Goal: Task Accomplishment & Management: Use online tool/utility

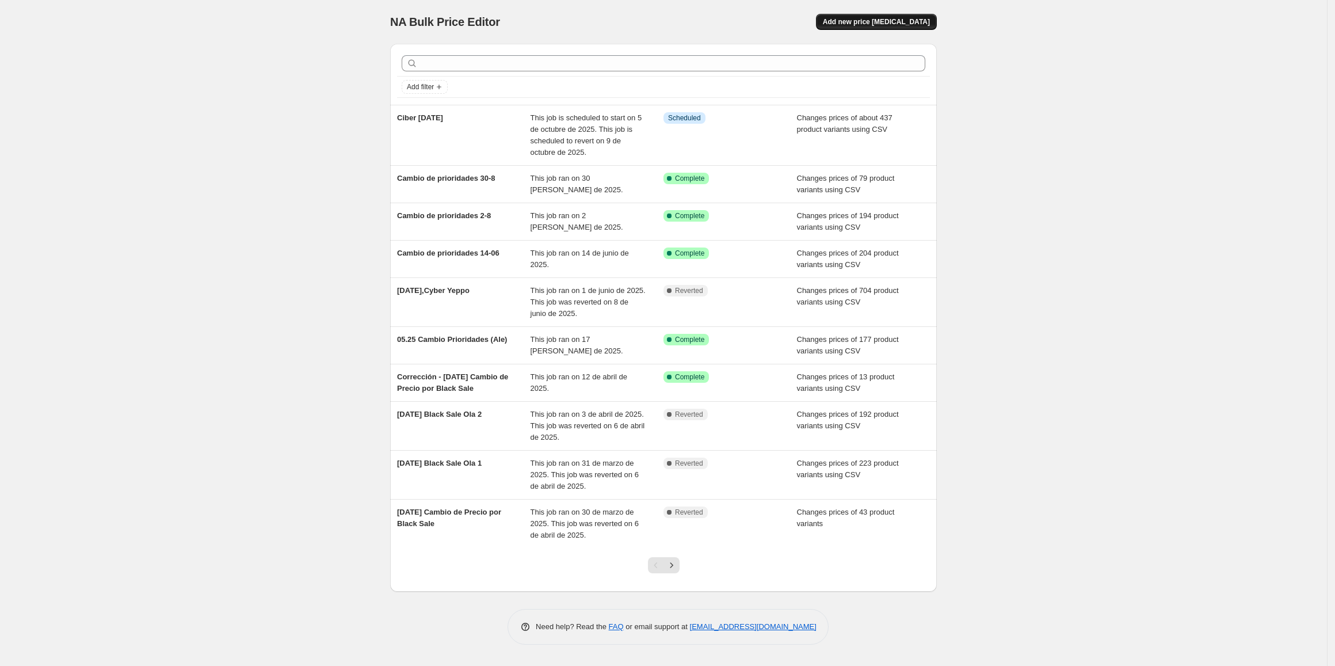
click at [891, 17] on button "Add new price [MEDICAL_DATA]" at bounding box center [876, 22] width 121 height 16
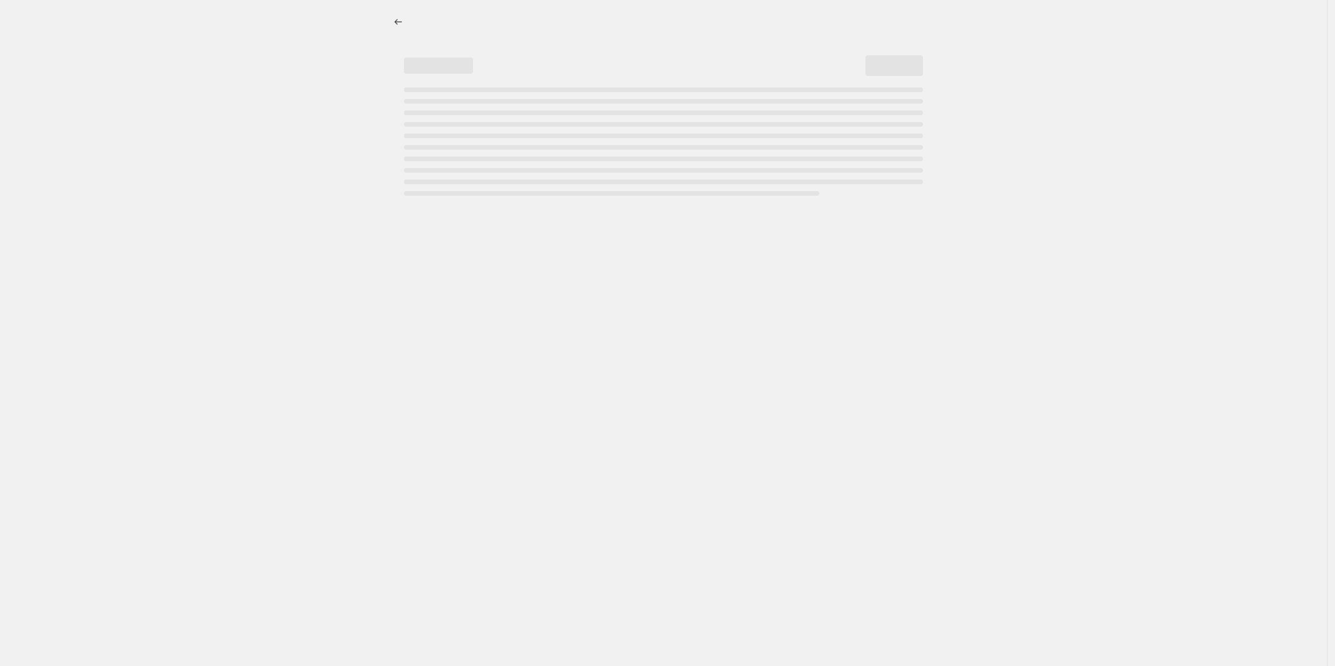
select select "percentage"
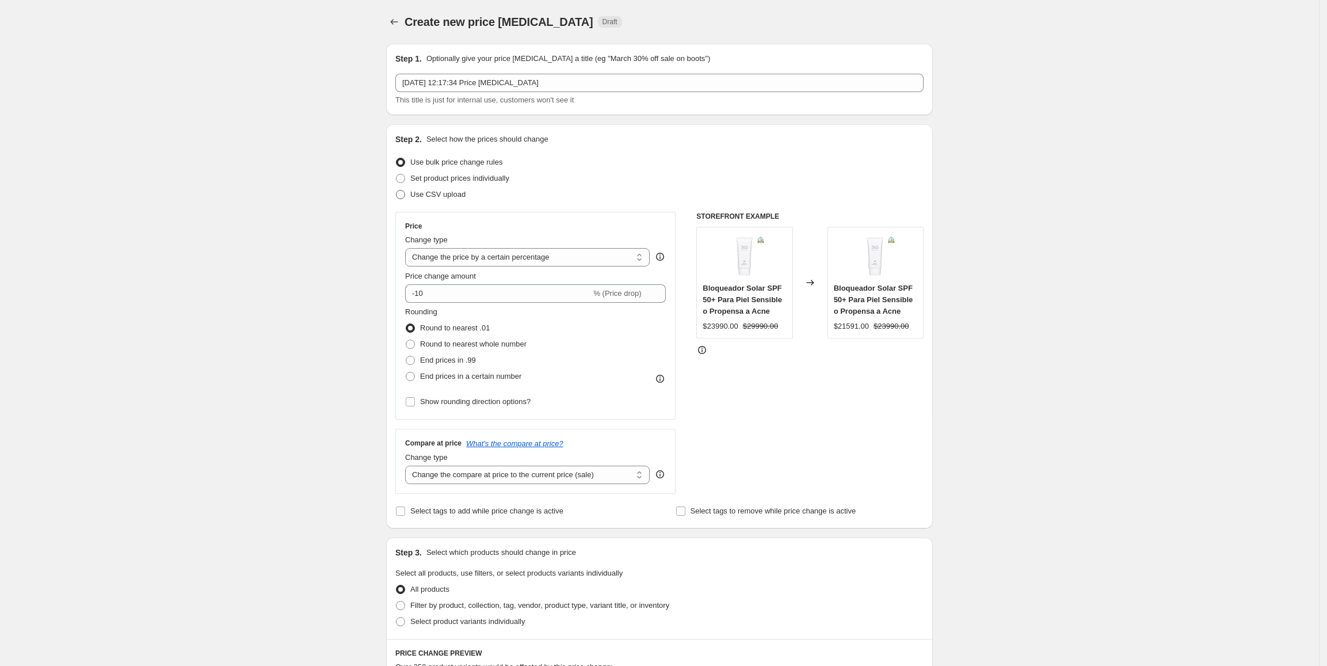
click at [443, 194] on span "Use CSV upload" at bounding box center [437, 194] width 55 height 9
click at [396, 190] on input "Use CSV upload" at bounding box center [396, 190] width 1 height 1
radio input "true"
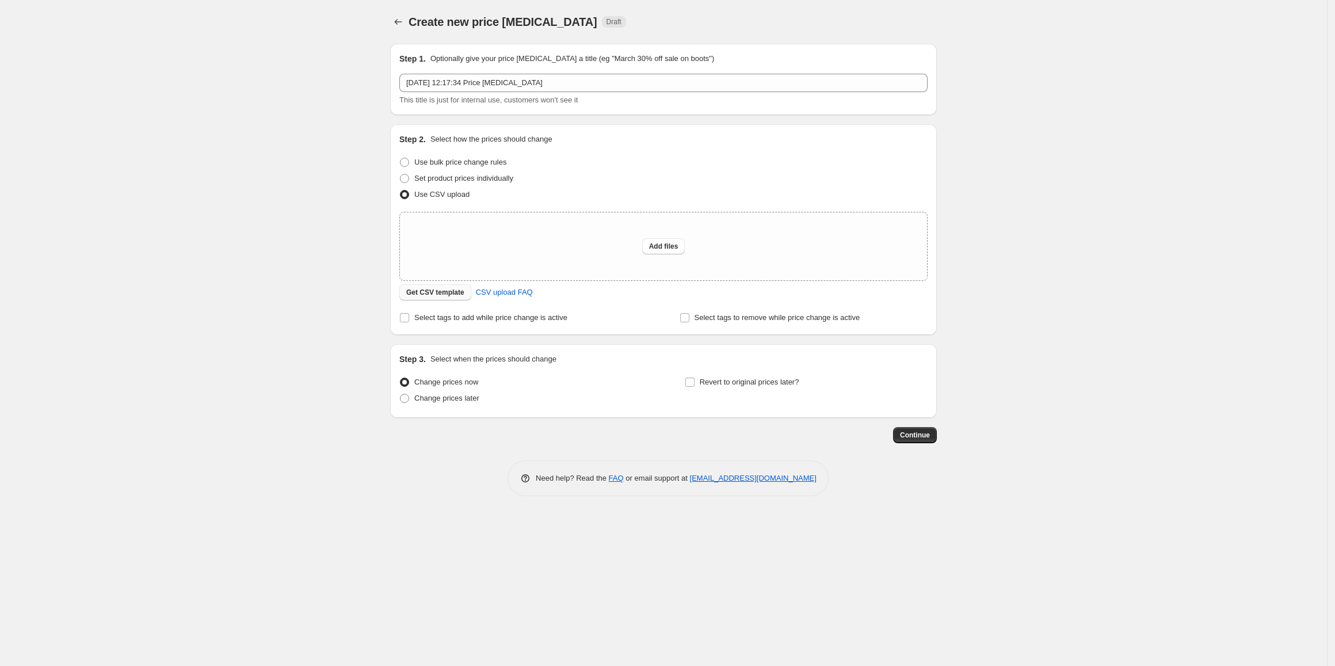
click at [442, 296] on span "Get CSV template" at bounding box center [435, 292] width 58 height 9
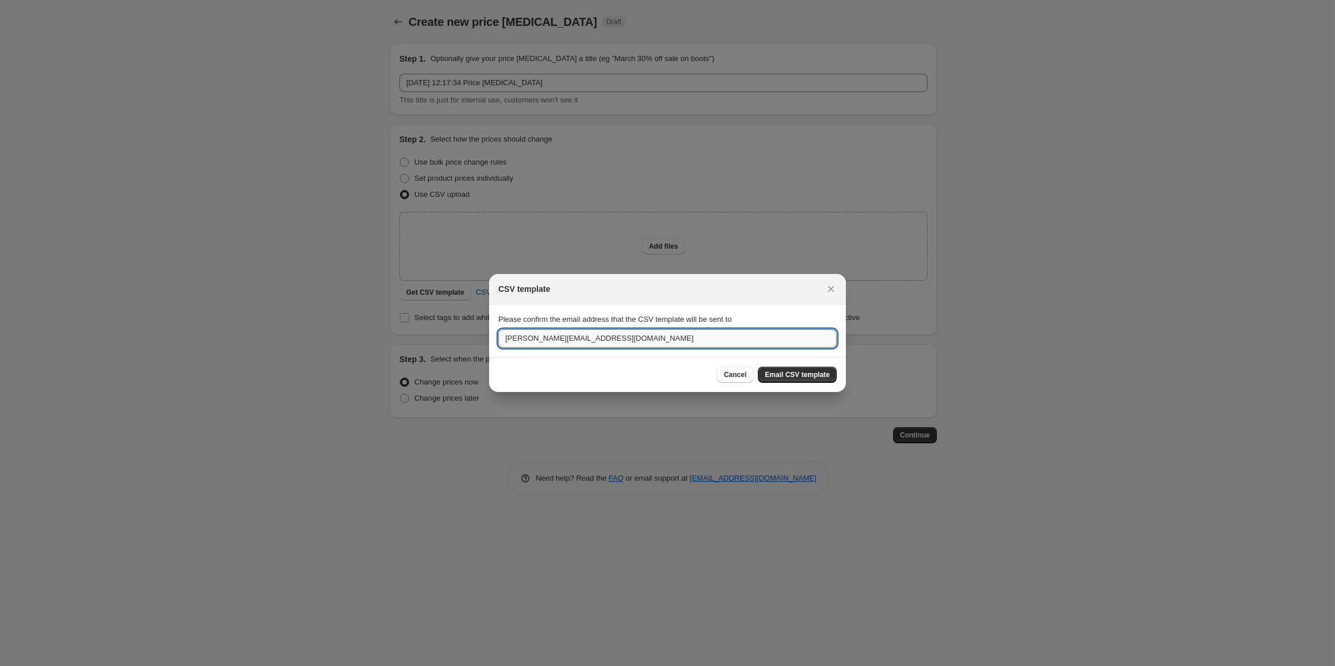
click at [595, 340] on input "alejandro@yeppo.cl" at bounding box center [667, 338] width 338 height 18
drag, startPoint x: 536, startPoint y: 339, endPoint x: 325, endPoint y: 339, distance: 211.2
click at [325, 665] on div "CSV template Please confirm the email address that the CSV template will be sen…" at bounding box center [667, 666] width 1335 height 0
type input "comercial@yeppo.cl"
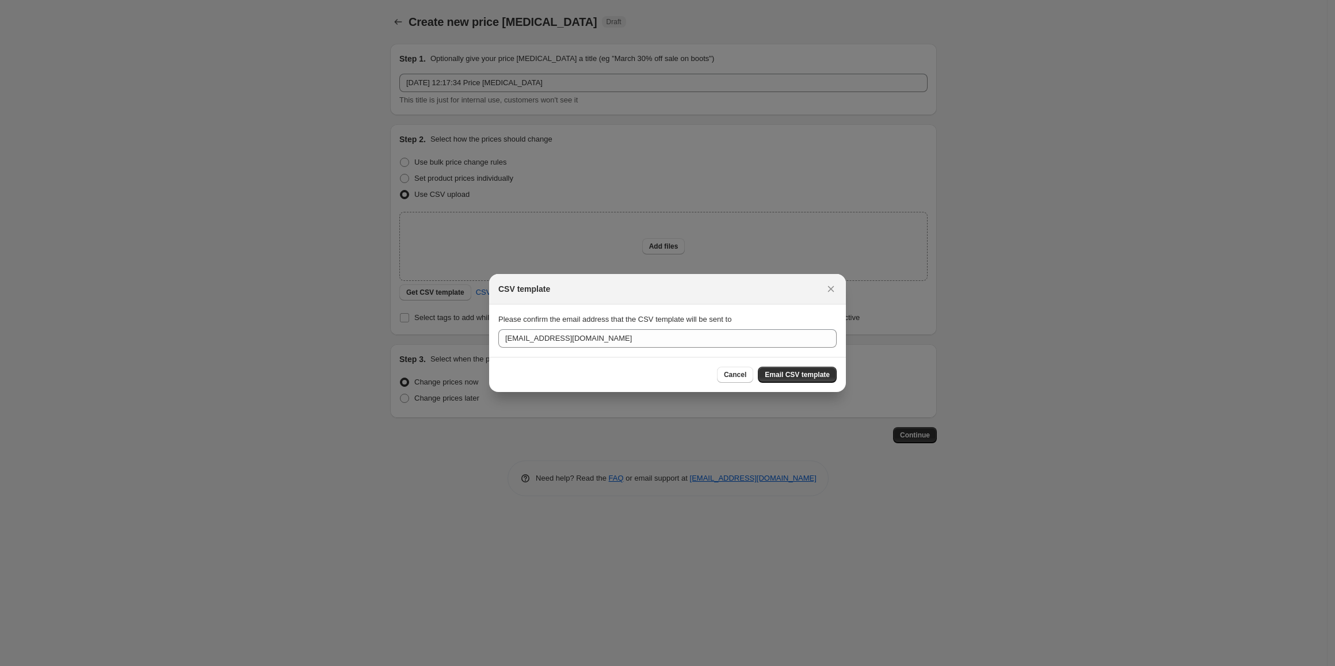
click at [793, 379] on span "Email CSV template" at bounding box center [797, 374] width 65 height 9
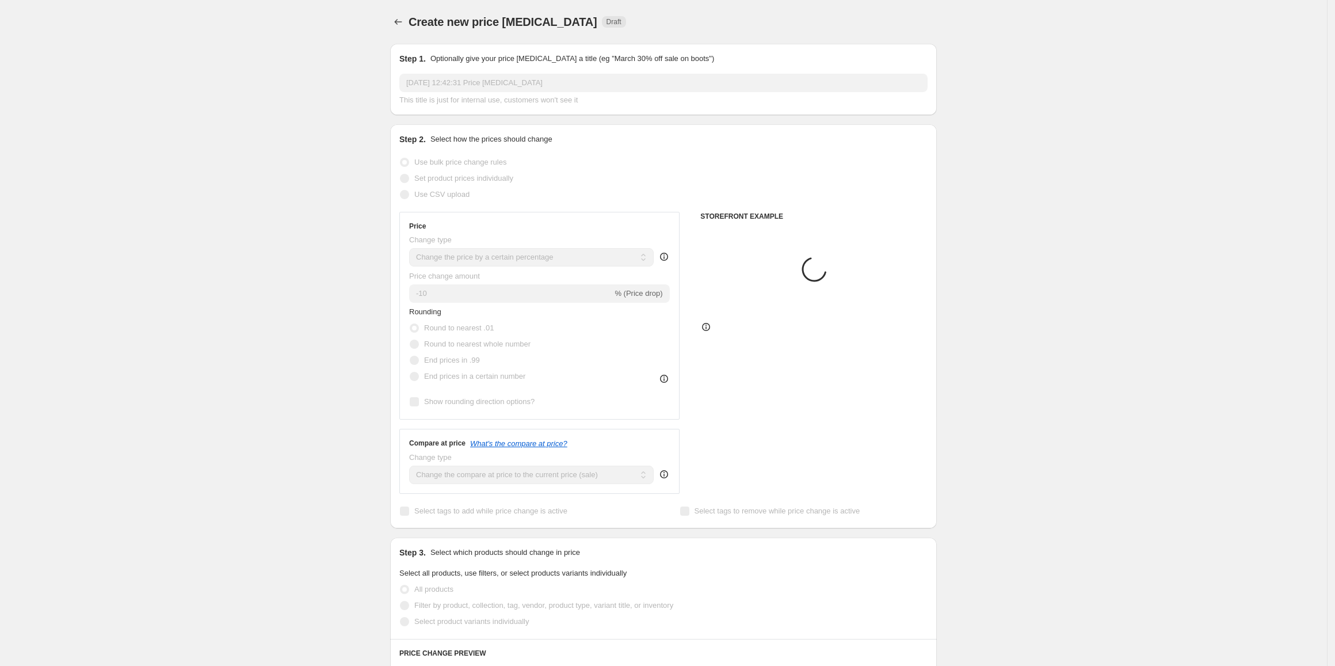
select select "percentage"
